Goal: Task Accomplishment & Management: Complete application form

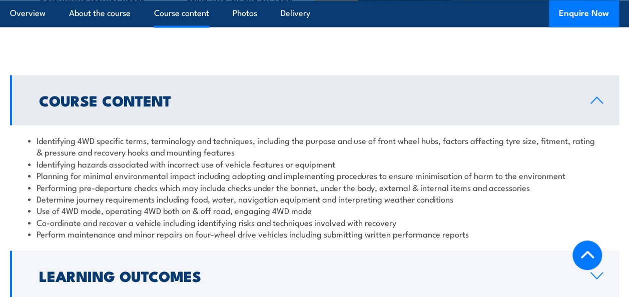
scroll to position [950, 0]
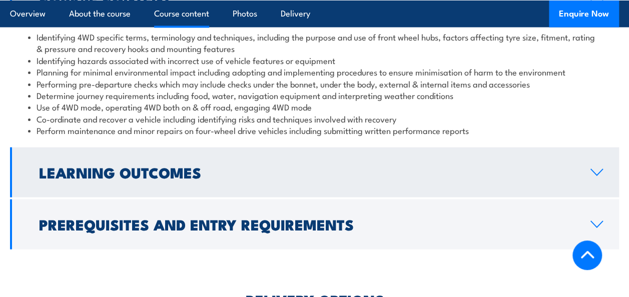
click at [162, 166] on h2 "Learning Outcomes" at bounding box center [306, 172] width 535 height 13
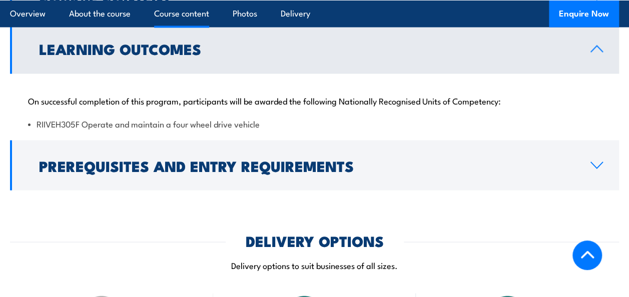
click at [162, 159] on h2 "Prerequisites and Entry Requirements" at bounding box center [306, 165] width 535 height 13
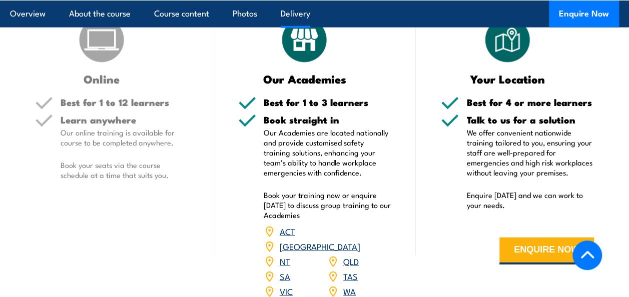
scroll to position [1351, 0]
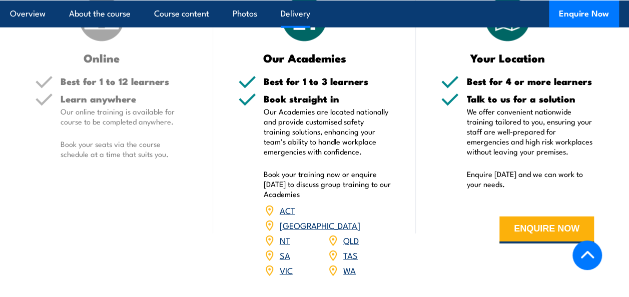
click at [349, 219] on link "[GEOGRAPHIC_DATA]" at bounding box center [320, 225] width 81 height 12
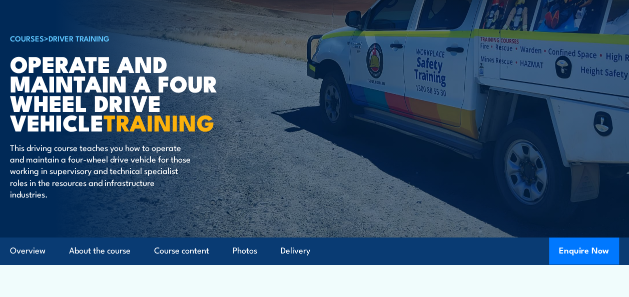
scroll to position [50, 0]
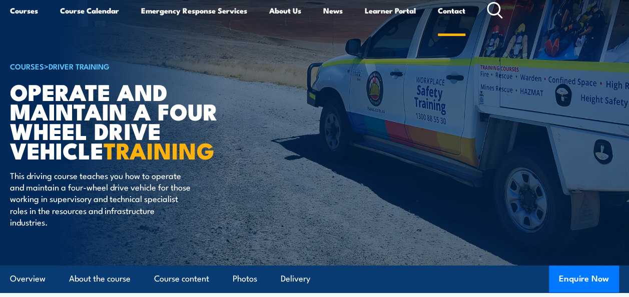
click at [453, 9] on link "Contact" at bounding box center [452, 10] width 28 height 24
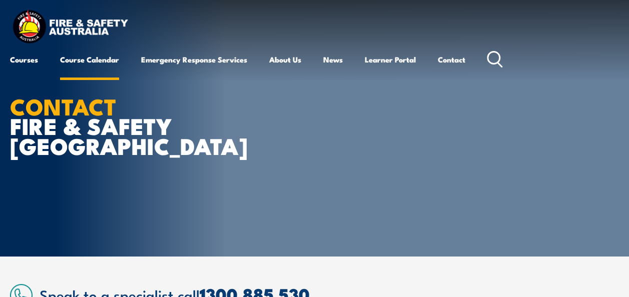
click at [99, 59] on link "Course Calendar" at bounding box center [89, 60] width 59 height 24
click at [87, 59] on link "Course Calendar" at bounding box center [89, 60] width 59 height 24
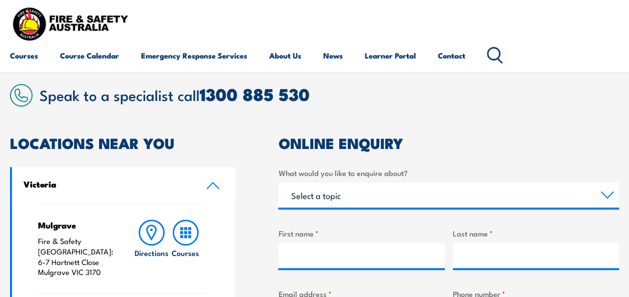
scroll to position [400, 0]
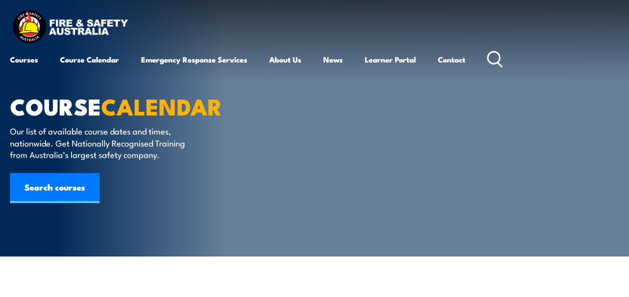
click at [19, 57] on link "Courses" at bounding box center [24, 60] width 28 height 24
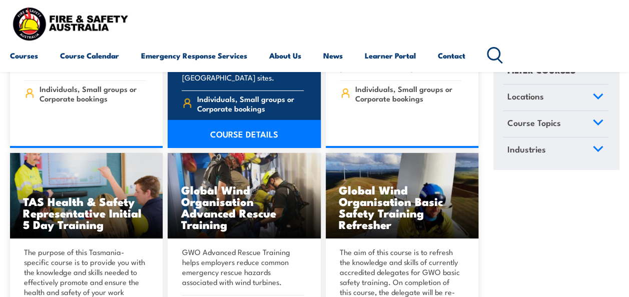
scroll to position [3501, 0]
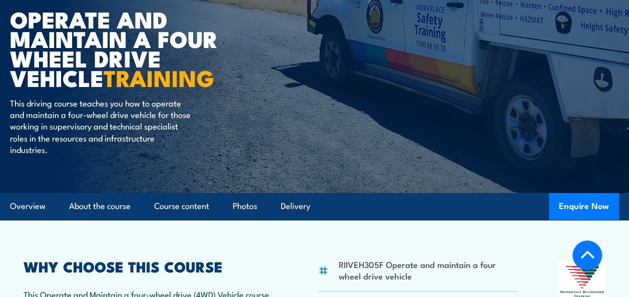
scroll to position [100, 0]
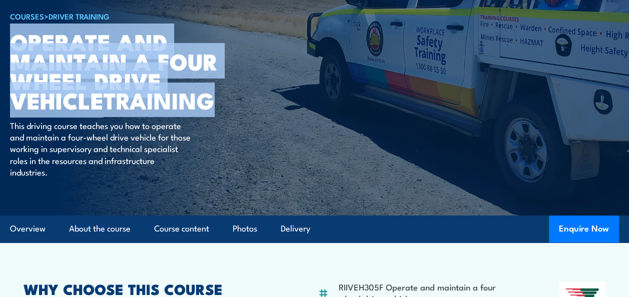
drag, startPoint x: 12, startPoint y: 42, endPoint x: 241, endPoint y: 100, distance: 236.8
click at [241, 100] on h1 "Operate and Maintain a Four Wheel Drive Vehicle TRAINING" at bounding box center [133, 71] width 247 height 79
drag, startPoint x: 241, startPoint y: 100, endPoint x: 209, endPoint y: 100, distance: 32.5
copy h1 "Operate and Maintain a Four Wheel Drive Vehicle TRAINING"
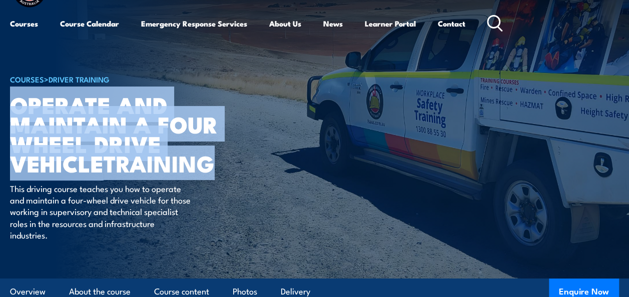
scroll to position [0, 0]
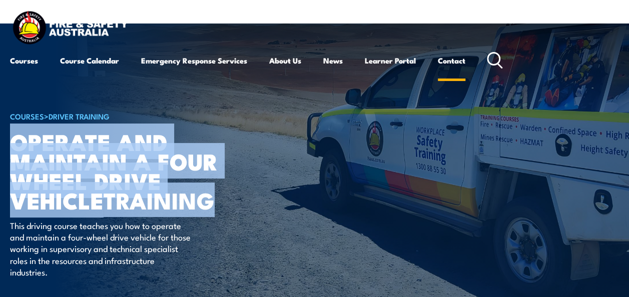
click at [448, 68] on link "Contact" at bounding box center [452, 61] width 28 height 24
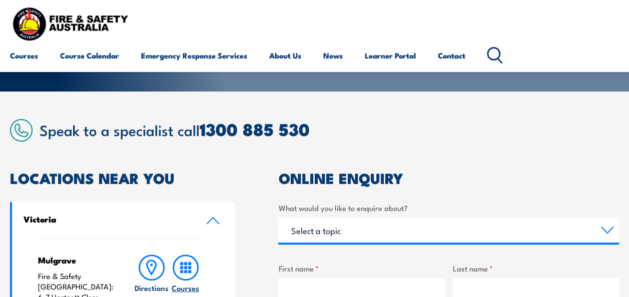
scroll to position [250, 0]
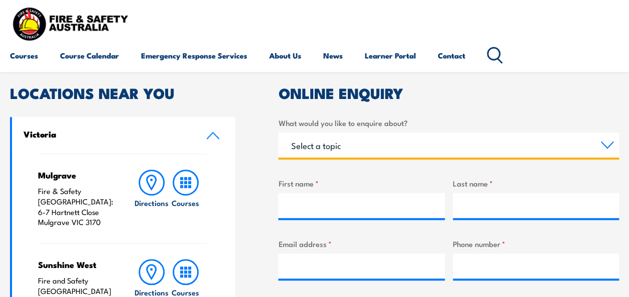
click at [317, 142] on select "Select a topic Training Emergency Response Services General Enquiry" at bounding box center [448, 145] width 341 height 25
select select "Training"
click at [278, 133] on select "Select a topic Training Emergency Response Services General Enquiry" at bounding box center [448, 145] width 341 height 25
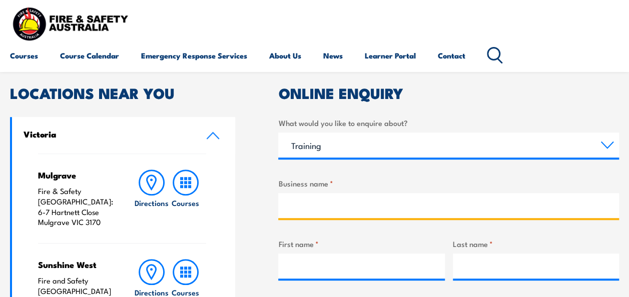
click at [314, 209] on input "Business name *" at bounding box center [448, 205] width 341 height 25
type input "Kirby Institute, UNSW"
type input "Stacey"
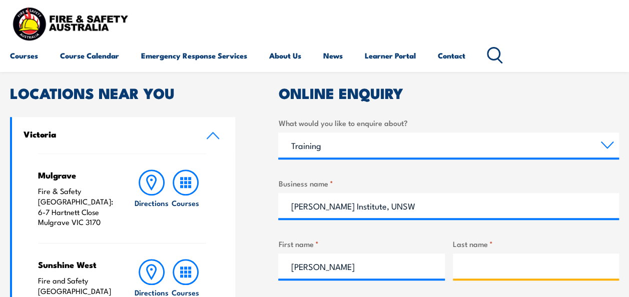
type input "Foster-Rampant"
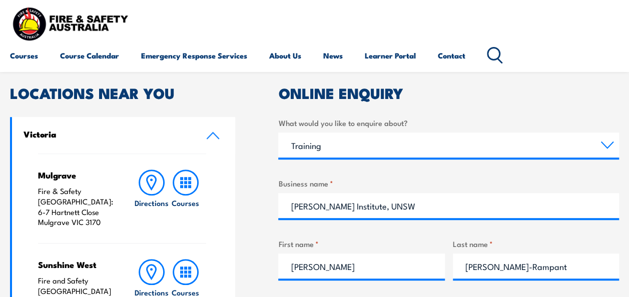
type input "sfosterrampant@kirby.unsw.edu.au"
type input "0293482160"
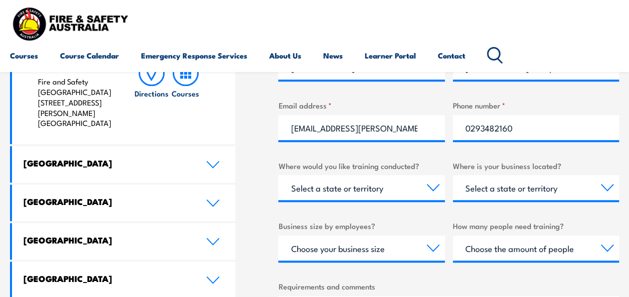
scroll to position [450, 0]
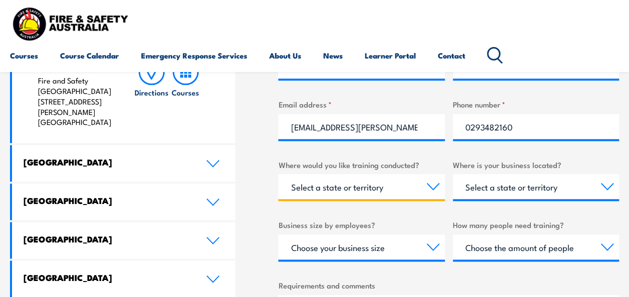
click at [385, 191] on select "Select a state or territory Nationally - multiple locations QLD NSW VIC SA ACT …" at bounding box center [361, 186] width 166 height 25
select select "[GEOGRAPHIC_DATA]"
click at [278, 174] on select "Select a state or territory Nationally - multiple locations QLD NSW VIC SA ACT …" at bounding box center [361, 186] width 166 height 25
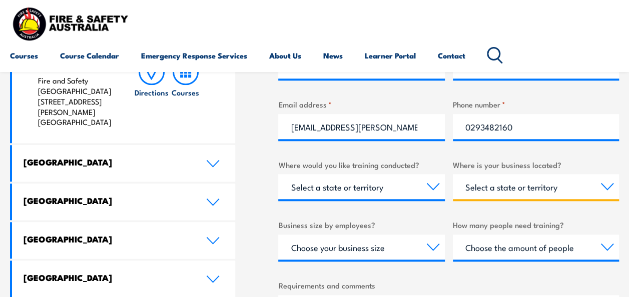
click at [480, 191] on select "Select a state or territory QLD NSW VIC SA ACT WA TAS NT" at bounding box center [536, 186] width 166 height 25
select select "[GEOGRAPHIC_DATA]"
click at [453, 174] on select "Select a state or territory QLD NSW VIC SA ACT WA TAS NT" at bounding box center [536, 186] width 166 height 25
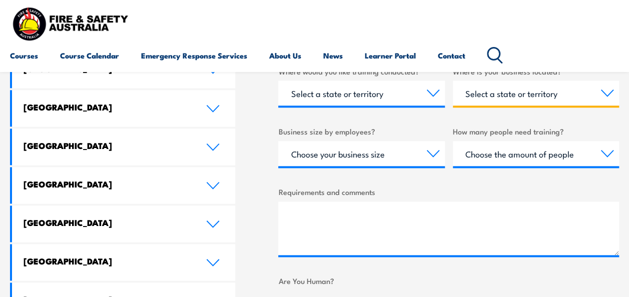
scroll to position [550, 0]
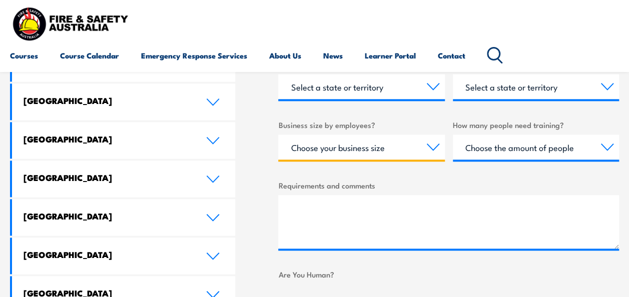
click at [357, 145] on select "Choose your business size 1 to 19 20 to 199 200+" at bounding box center [361, 147] width 166 height 25
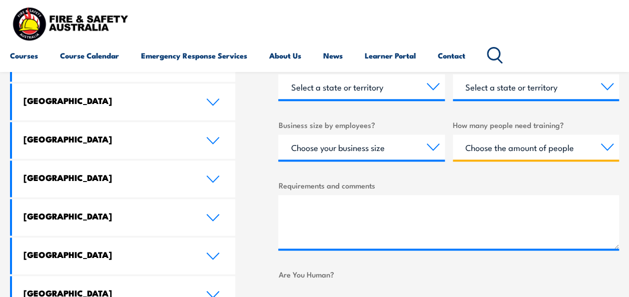
click at [502, 150] on select "Choose the amount of people 1 to 4 5 to 19 20+" at bounding box center [536, 147] width 166 height 25
select select "1 to 4"
click at [453, 135] on select "Choose the amount of people 1 to 4 5 to 19 20+" at bounding box center [536, 147] width 166 height 25
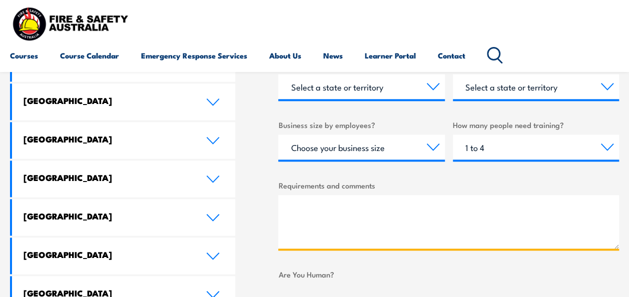
click at [286, 209] on textarea "Requirements and comments" at bounding box center [448, 222] width 341 height 54
paste textarea "Operate and Maintain a Four Wheel Drive Vehicle TRAINING"
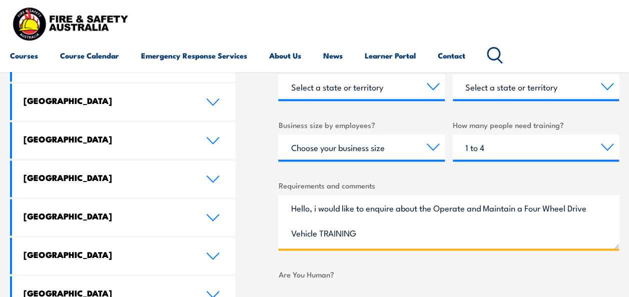
click at [371, 231] on textarea "Hello, i would like to enquire about the Operate and Maintain a Four Wheel Driv…" at bounding box center [448, 222] width 341 height 54
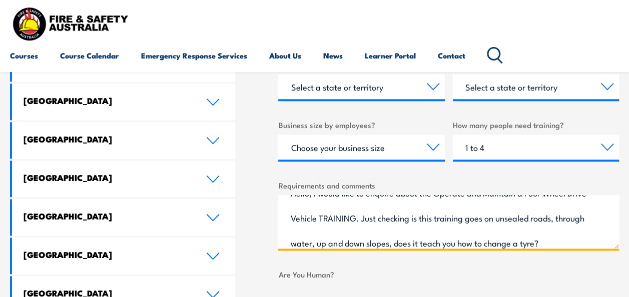
click at [438, 219] on textarea "Hello, i would like to enquire about the Operate and Maintain a Four Wheel Driv…" at bounding box center [448, 222] width 341 height 54
drag, startPoint x: 458, startPoint y: 218, endPoint x: 504, endPoint y: 218, distance: 46.0
click at [504, 218] on textarea "Hello, i would like to enquire about the Operate and Maintain a Four Wheel Driv…" at bounding box center [448, 222] width 341 height 54
click at [510, 219] on textarea "Hello, i would like to enquire about the Operate and Maintain a Four Wheel Driv…" at bounding box center [448, 222] width 341 height 54
click at [315, 242] on textarea "Hello, i would like to enquire about the Operate and Maintain a Four Wheel Driv…" at bounding box center [448, 222] width 341 height 54
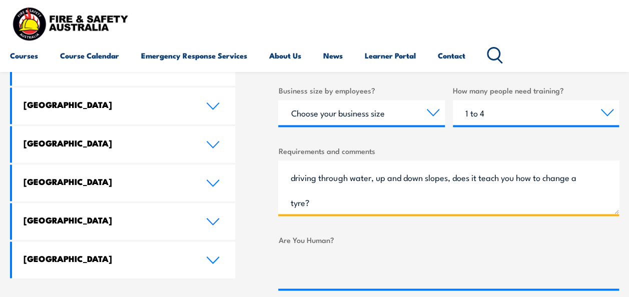
scroll to position [600, 0]
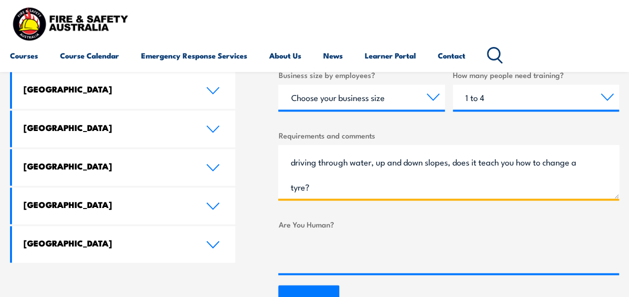
click at [354, 188] on textarea "Hello, i would like to enquire about the Operate and Maintain a Four Wheel Driv…" at bounding box center [448, 172] width 341 height 54
click at [533, 189] on textarea "Hello, i would like to enquire about the Operate and Maintain a Four Wheel Driv…" at bounding box center [448, 172] width 341 height 54
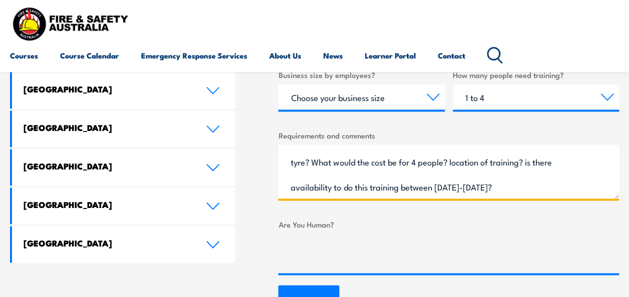
type textarea "Hello, i would like to enquire about the Operate and Maintain a Four Wheel Driv…"
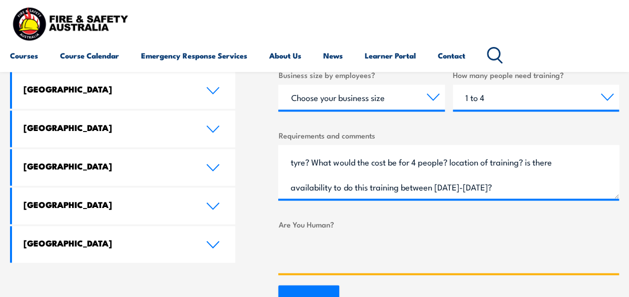
scroll to position [700, 0]
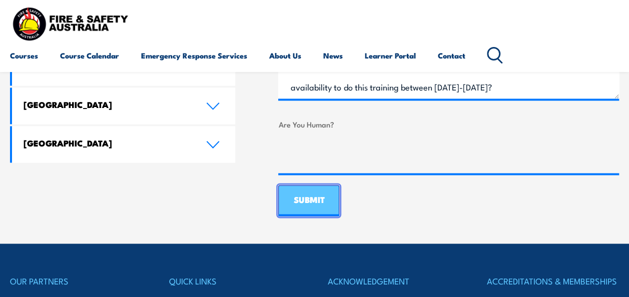
click at [315, 209] on input "SUBMIT" at bounding box center [308, 200] width 61 height 31
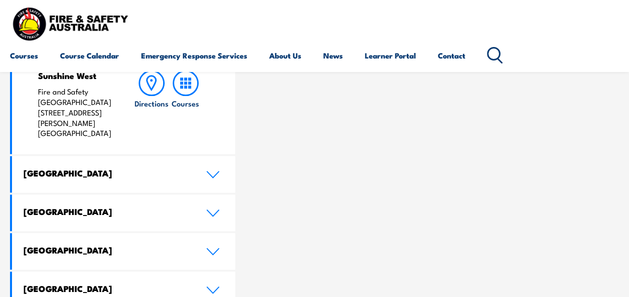
scroll to position [450, 0]
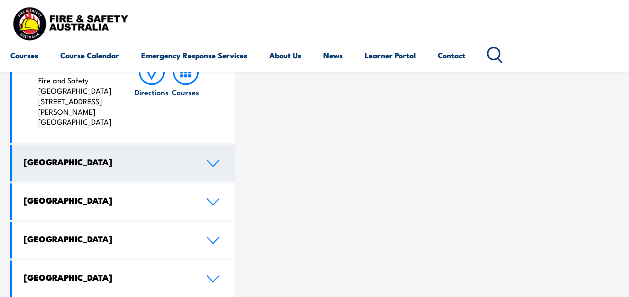
click at [221, 162] on link "New South Wales" at bounding box center [123, 163] width 223 height 37
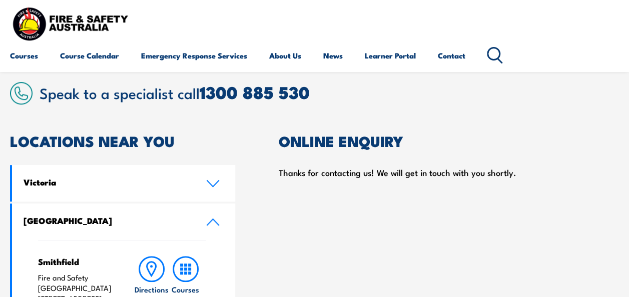
scroll to position [200, 0]
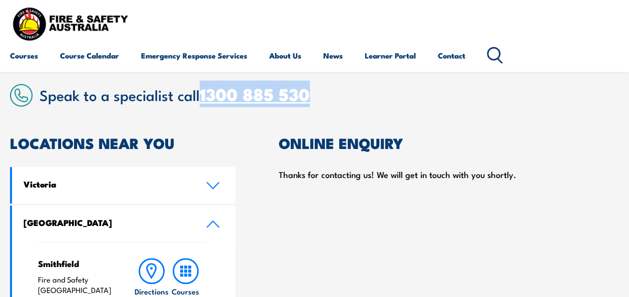
drag, startPoint x: 319, startPoint y: 94, endPoint x: 204, endPoint y: 92, distance: 115.6
click at [204, 92] on h2 "Speak to a specialist call 1300 885 530" at bounding box center [329, 94] width 579 height 19
copy link "1300 885 530"
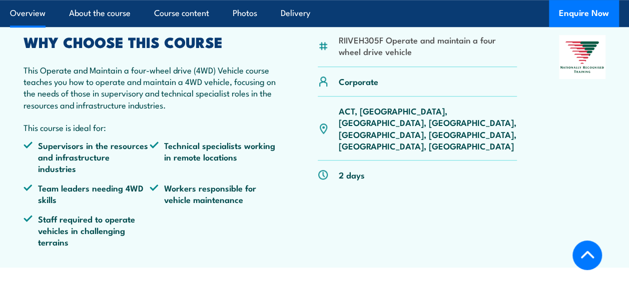
scroll to position [350, 0]
